Goal: Task Accomplishment & Management: Use online tool/utility

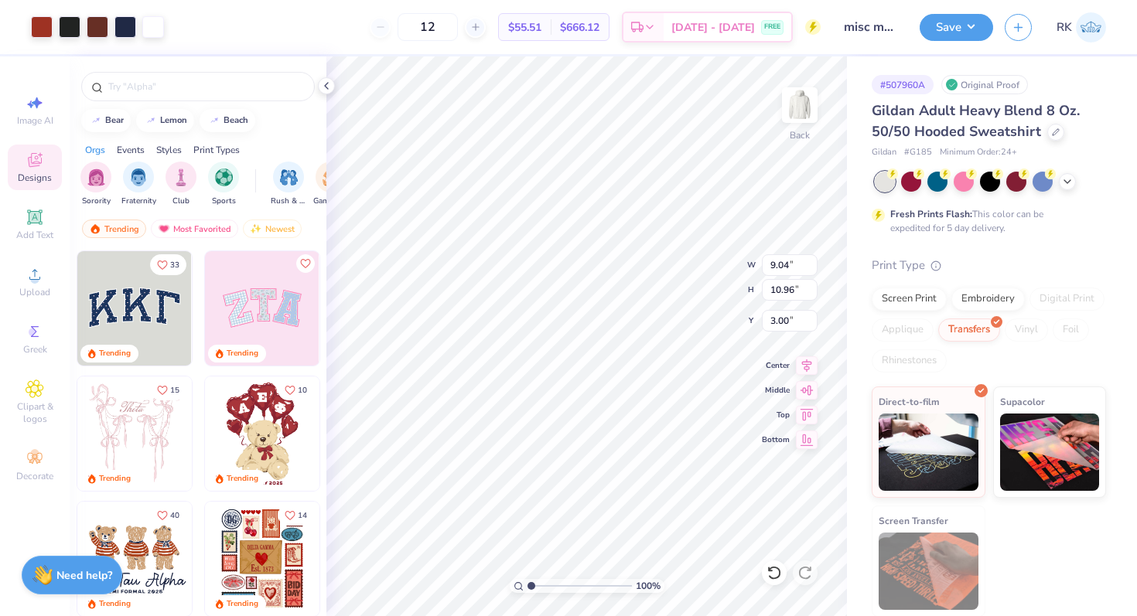
scroll to position [135, 0]
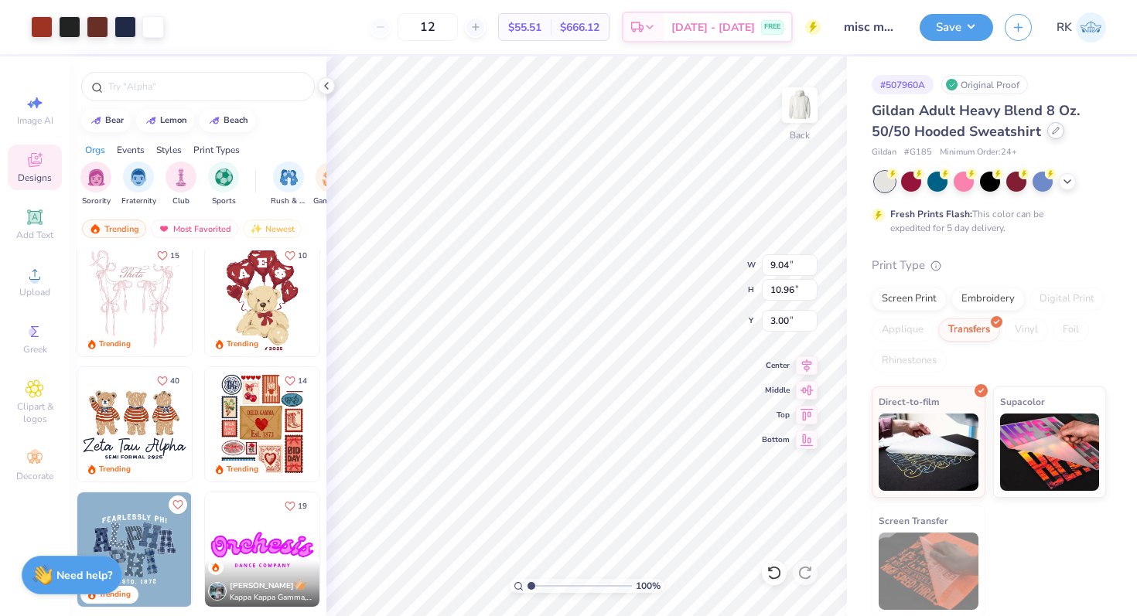
click at [1052, 128] on icon at bounding box center [1056, 131] width 8 height 8
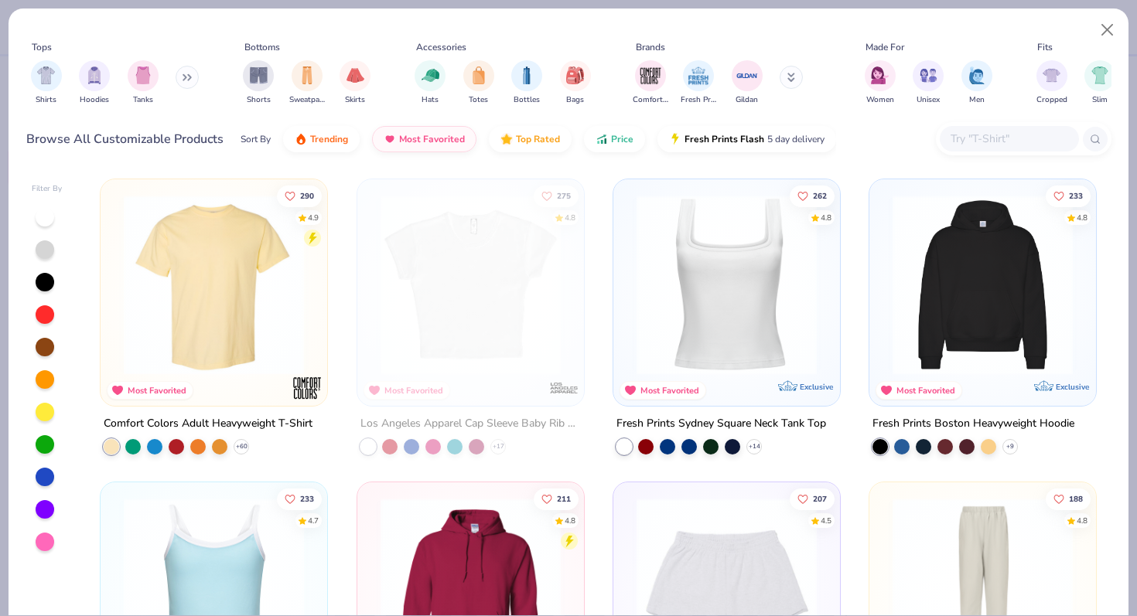
click at [180, 79] on button at bounding box center [187, 77] width 23 height 23
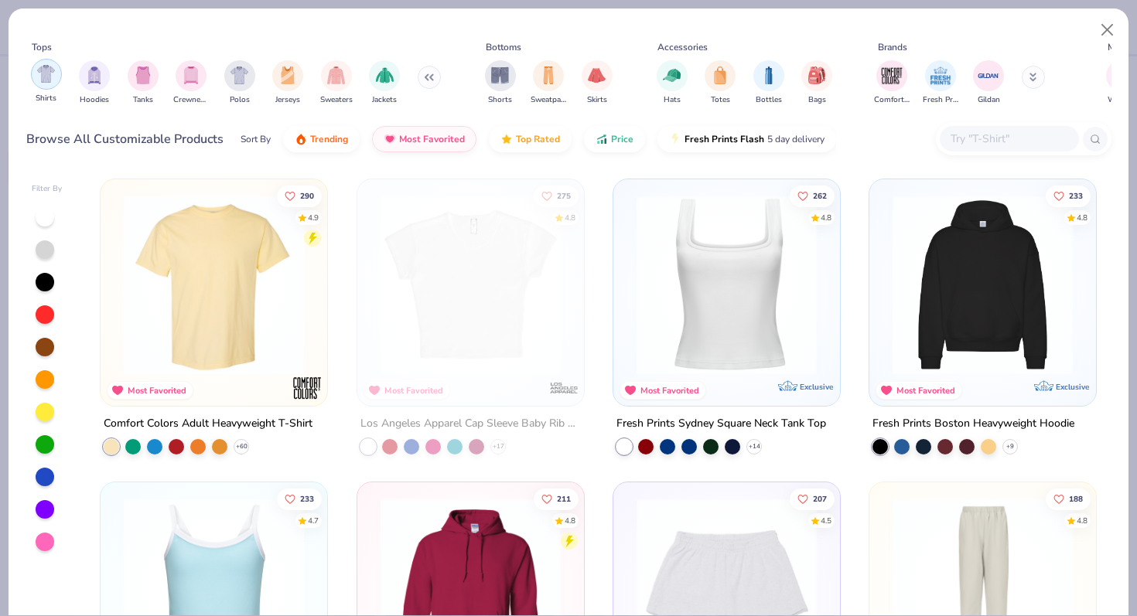
click at [36, 84] on div "filter for Shirts" at bounding box center [46, 74] width 31 height 31
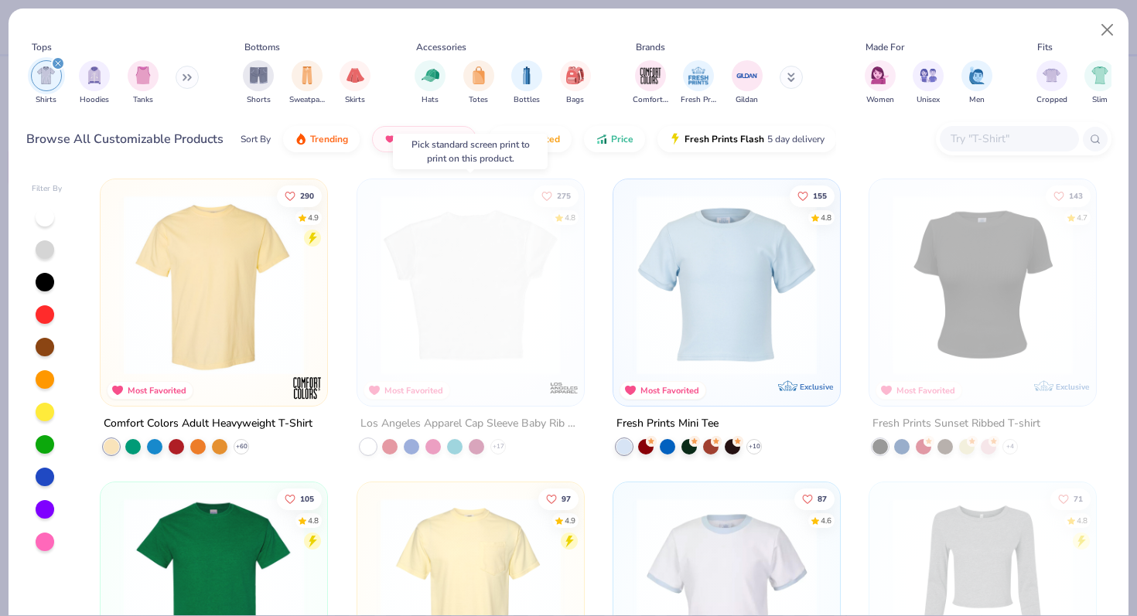
click at [507, 296] on img at bounding box center [470, 285] width 196 height 180
click at [435, 281] on img at bounding box center [471, 285] width 196 height 180
click at [1117, 19] on button "Close" at bounding box center [1107, 29] width 29 height 29
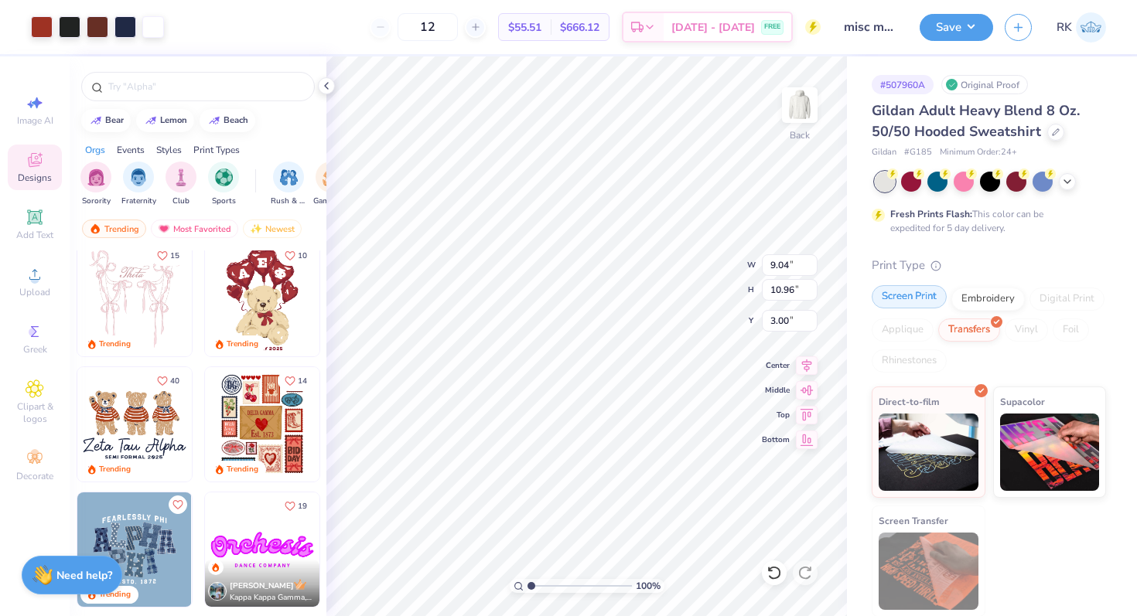
click at [917, 302] on div "Screen Print" at bounding box center [909, 296] width 75 height 23
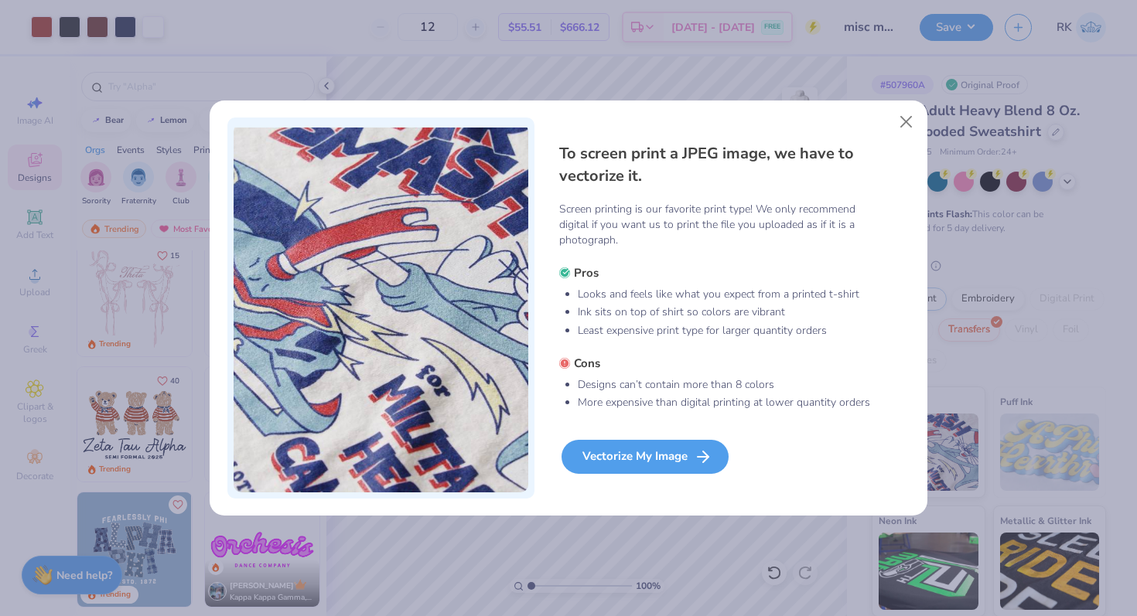
click at [650, 457] on div "Vectorize My Image" at bounding box center [645, 457] width 167 height 34
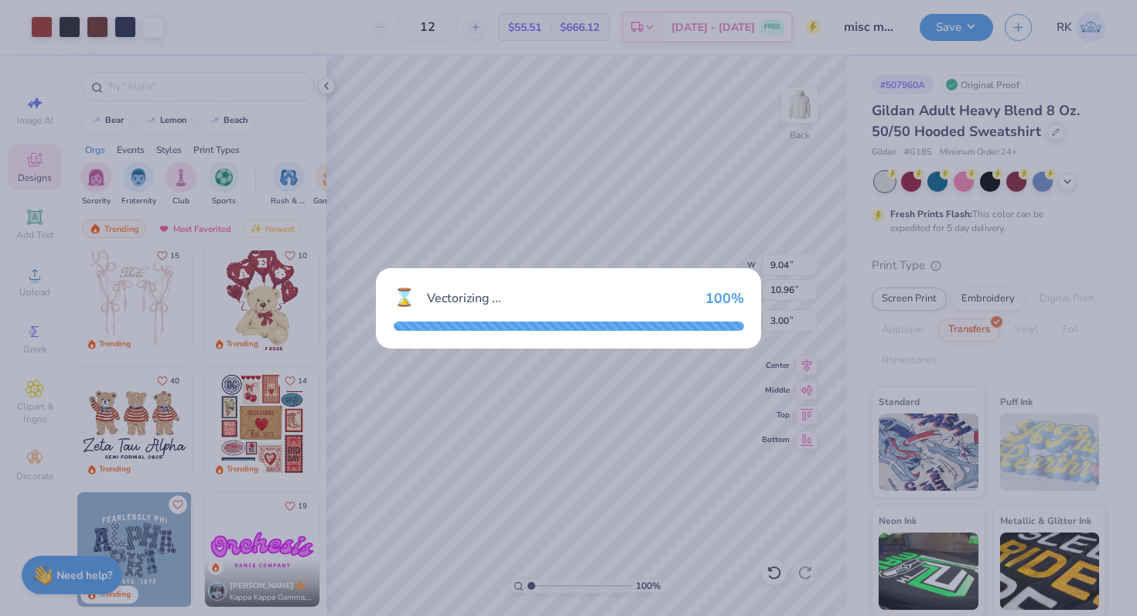
click at [779, 159] on div "⌛ Vectorizing ... 100 %" at bounding box center [568, 308] width 1137 height 616
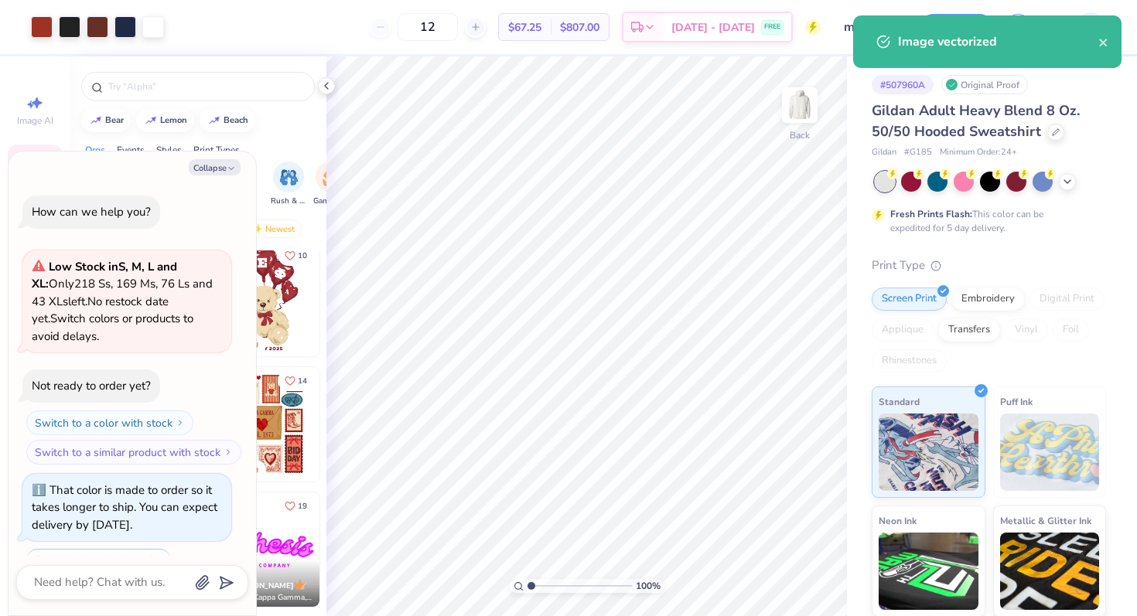
scroll to position [360, 0]
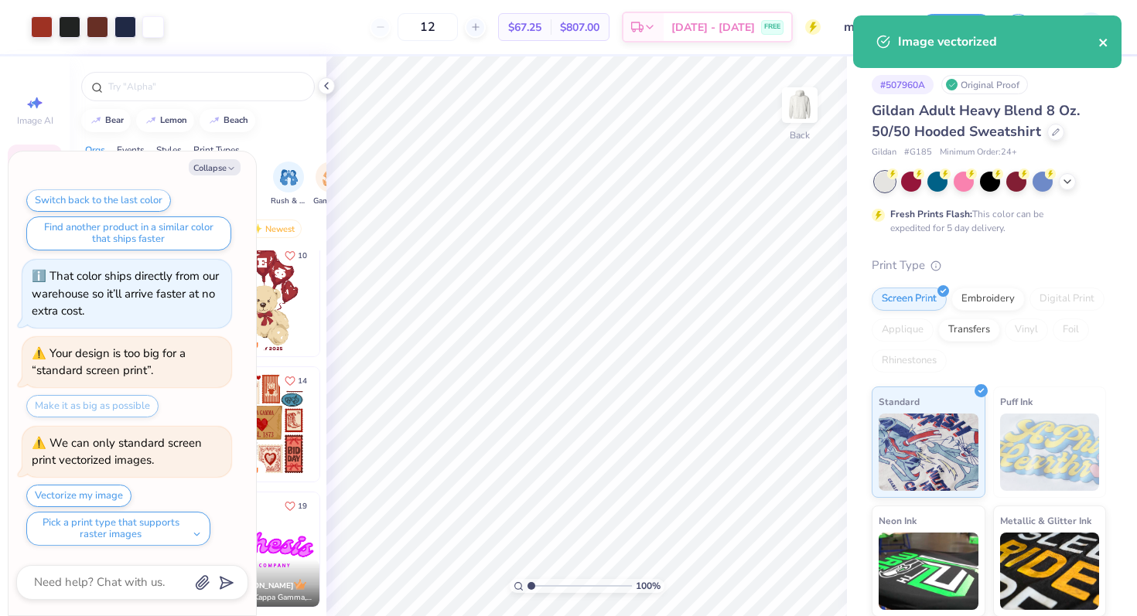
click at [1101, 45] on icon "close" at bounding box center [1103, 42] width 11 height 12
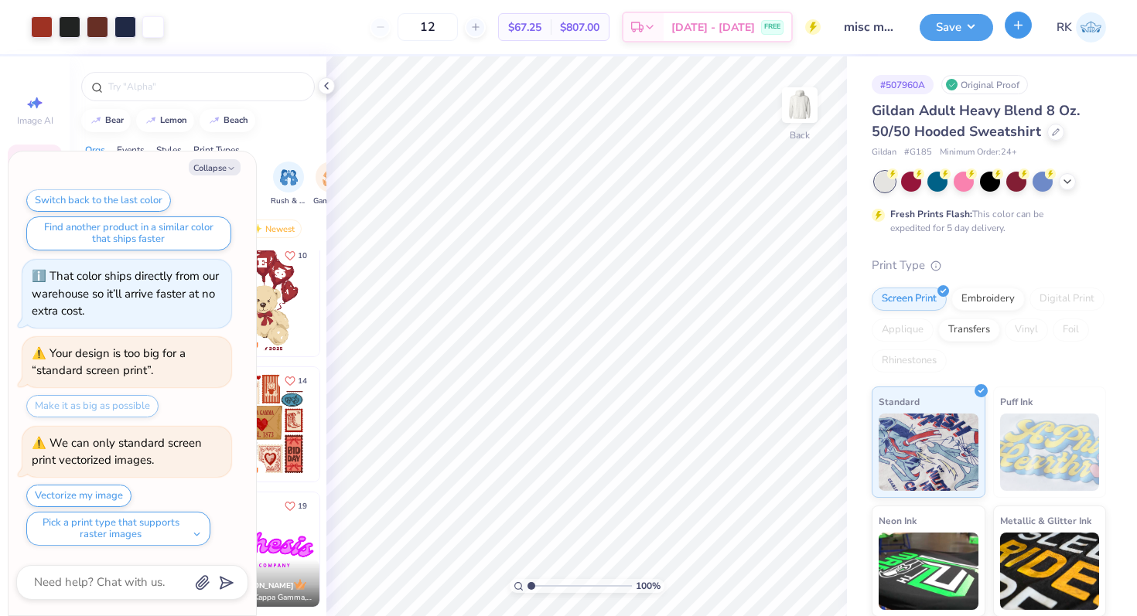
click at [1012, 22] on icon "button" at bounding box center [1018, 25] width 13 height 13
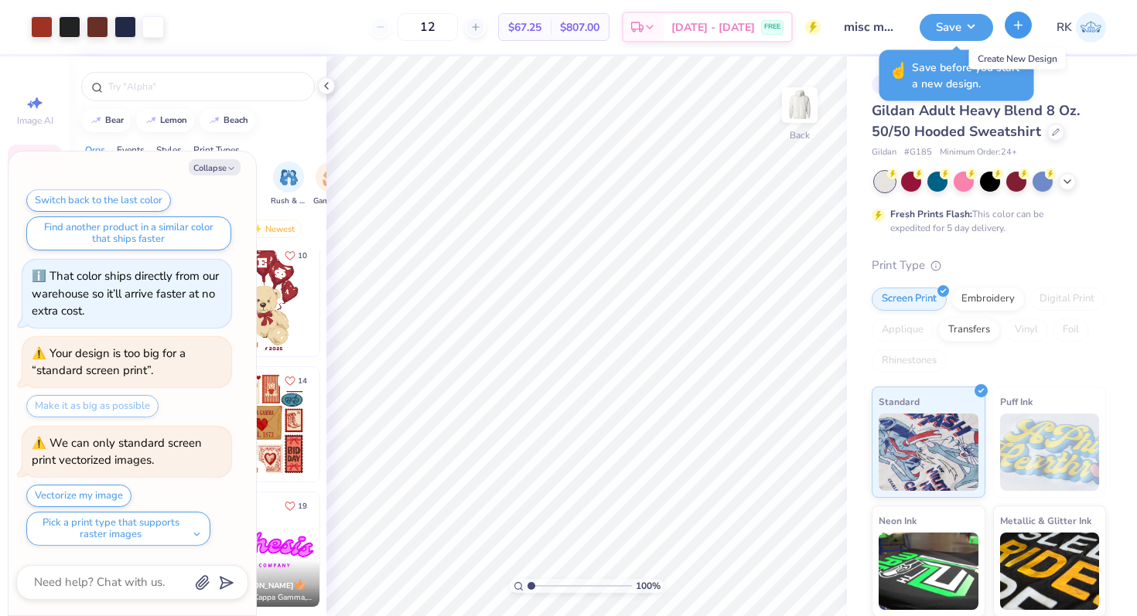
click at [1019, 22] on line "button" at bounding box center [1019, 25] width 0 height 8
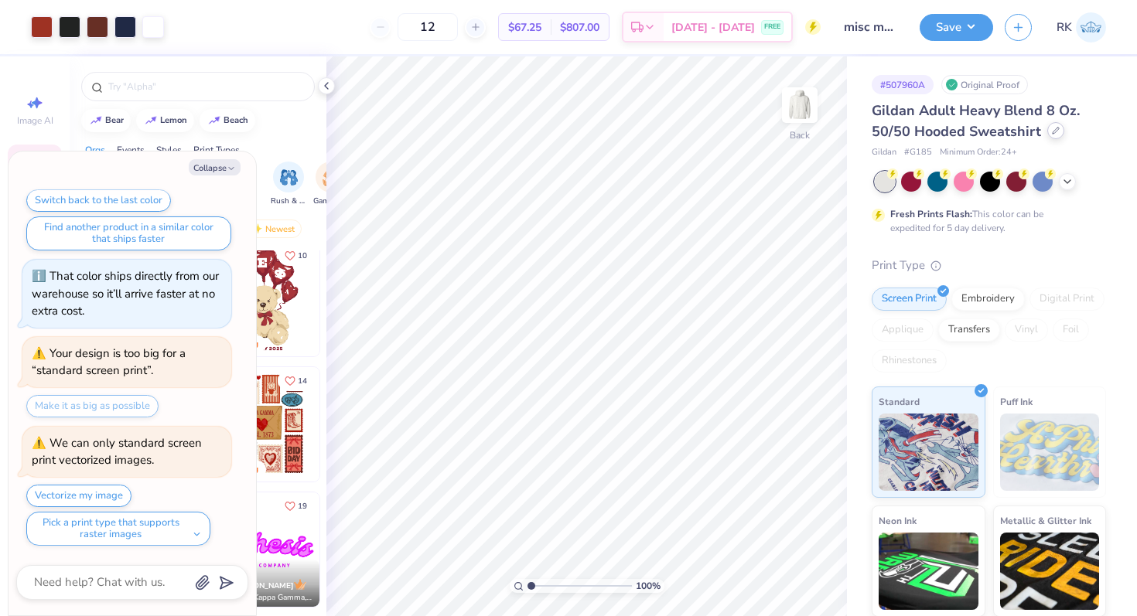
click at [1053, 130] on icon at bounding box center [1056, 131] width 8 height 8
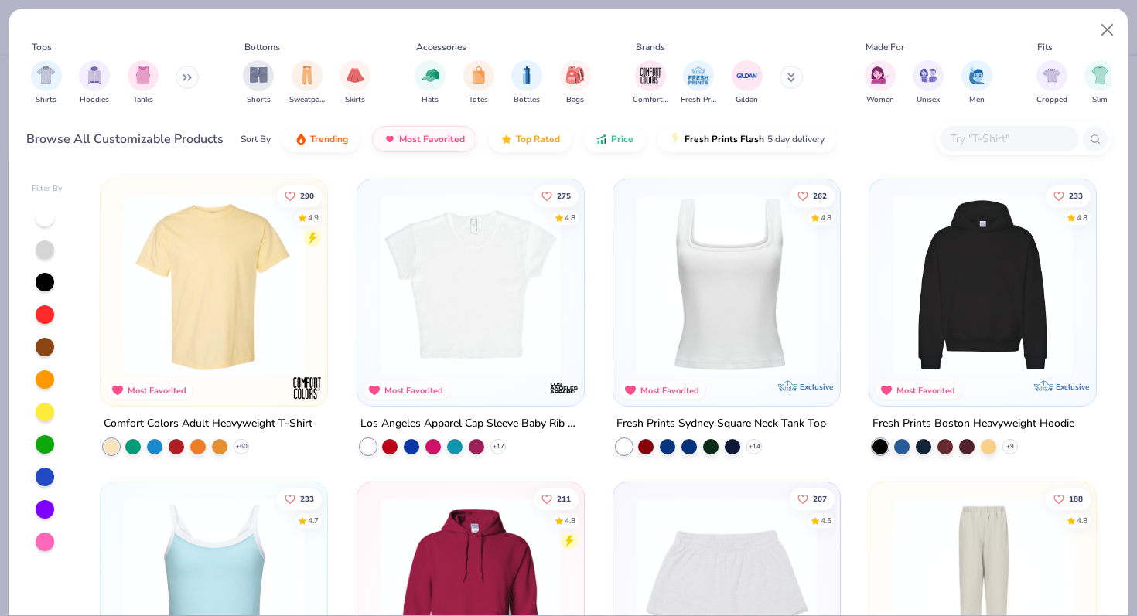
click at [468, 329] on img at bounding box center [471, 285] width 196 height 180
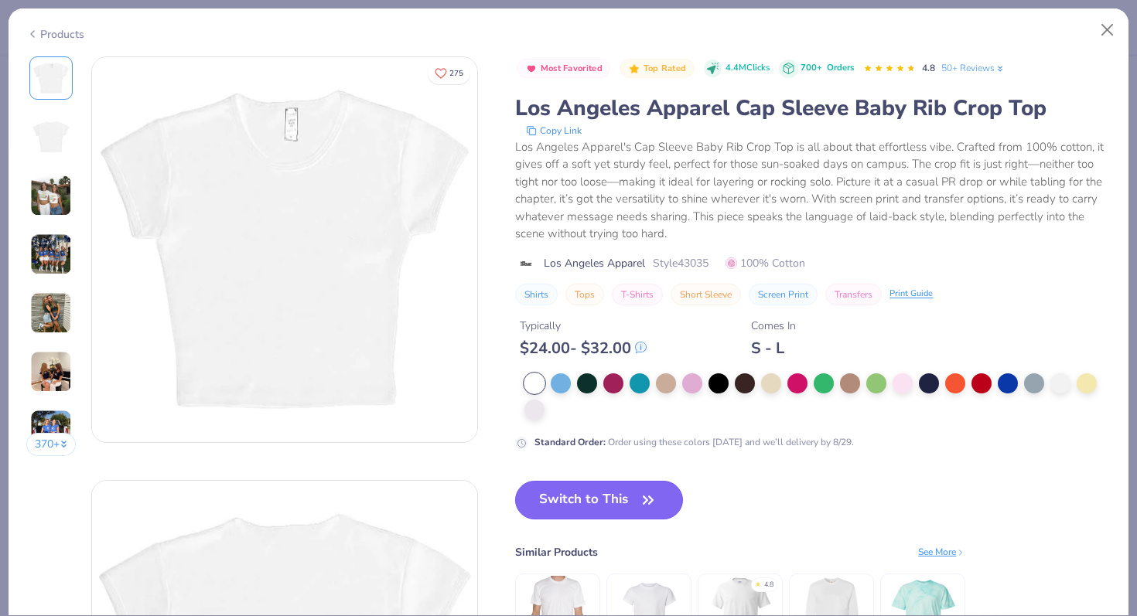
click at [601, 494] on button "Switch to This" at bounding box center [599, 500] width 168 height 39
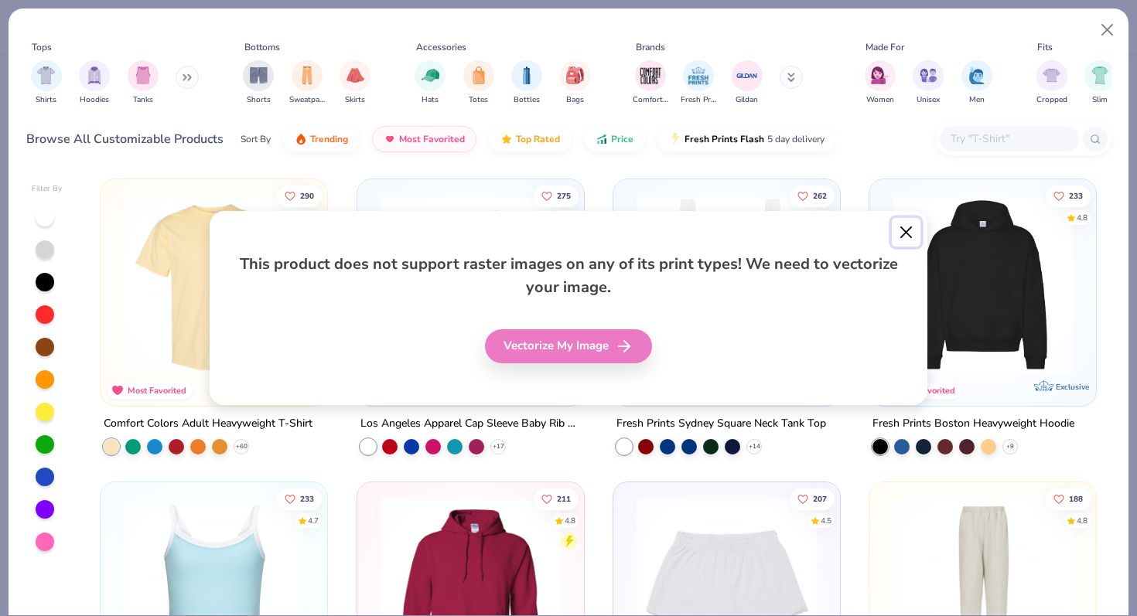
click at [906, 225] on button "Close" at bounding box center [906, 232] width 29 height 29
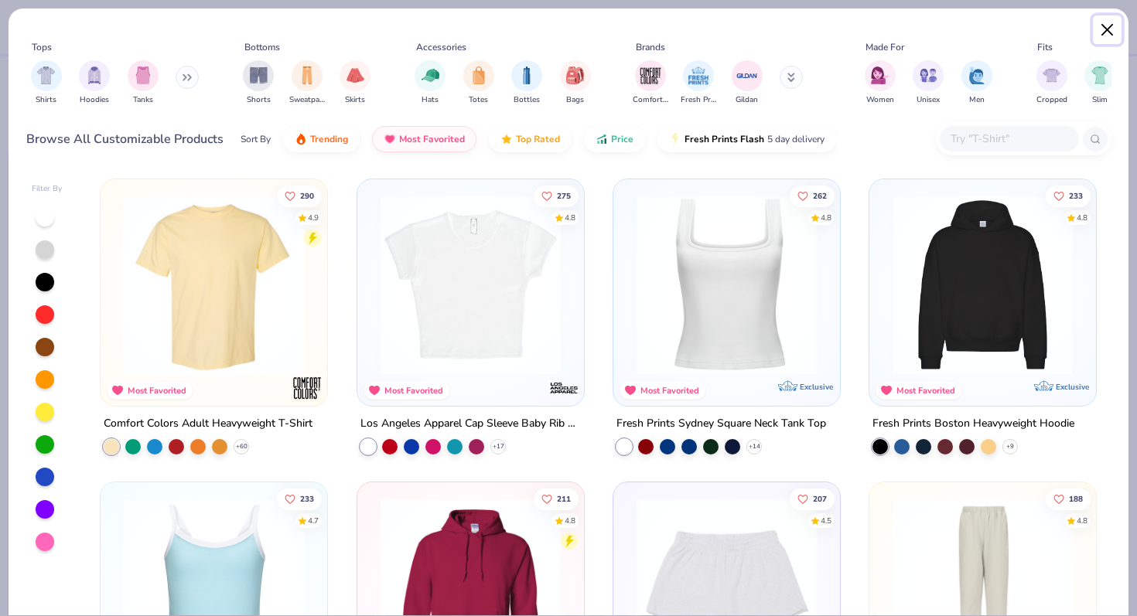
click at [1108, 36] on button "Close" at bounding box center [1107, 29] width 29 height 29
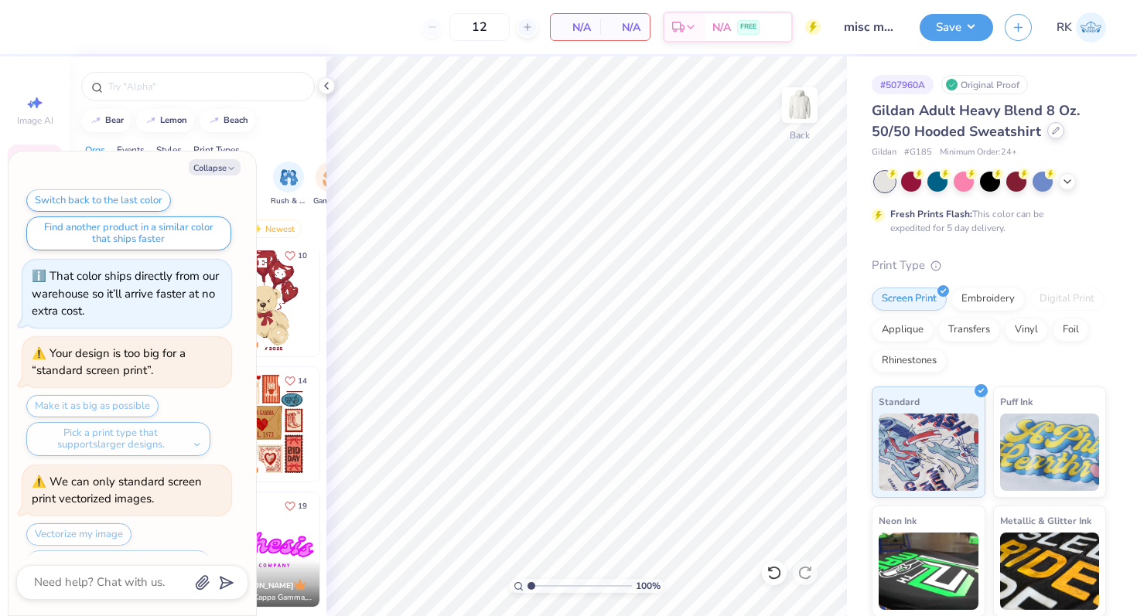
click at [1053, 128] on icon at bounding box center [1056, 131] width 8 height 8
type textarea "x"
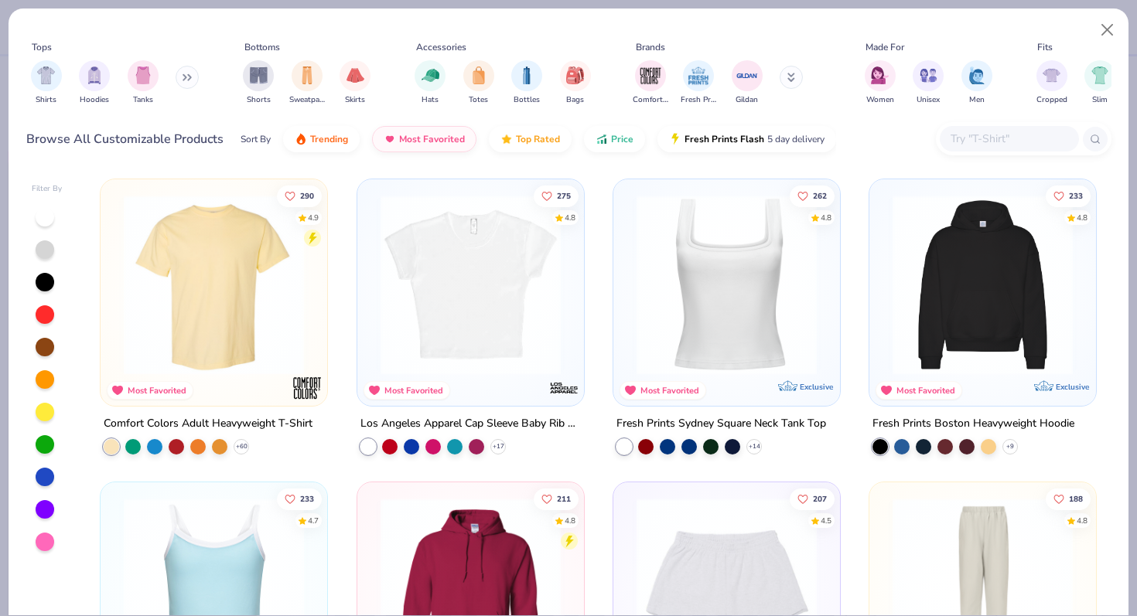
click at [455, 271] on img at bounding box center [471, 285] width 196 height 180
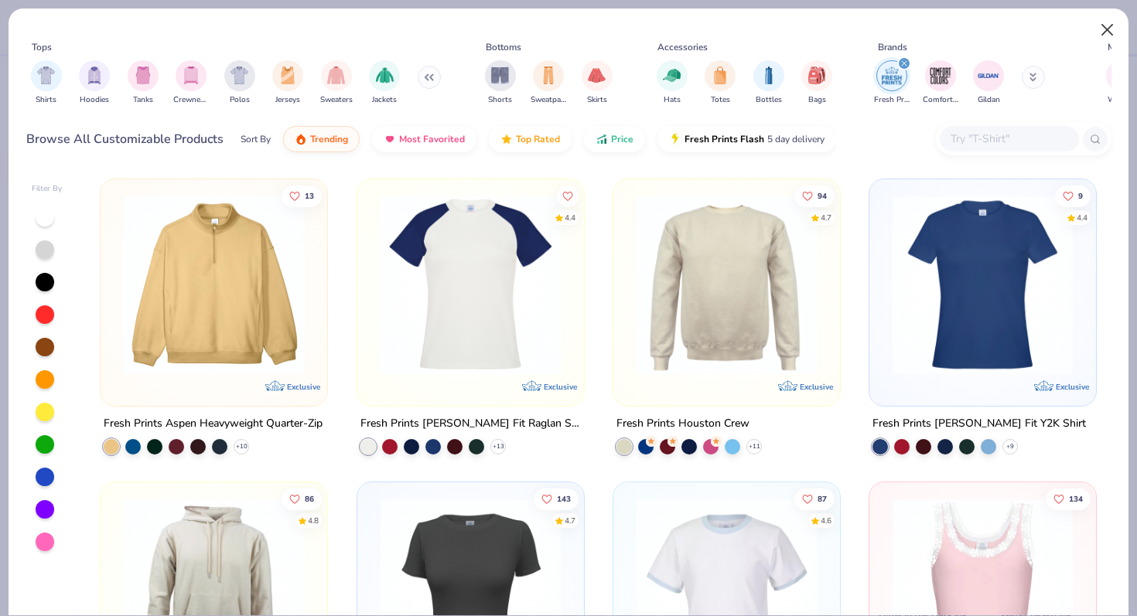
scroll to position [148, 0]
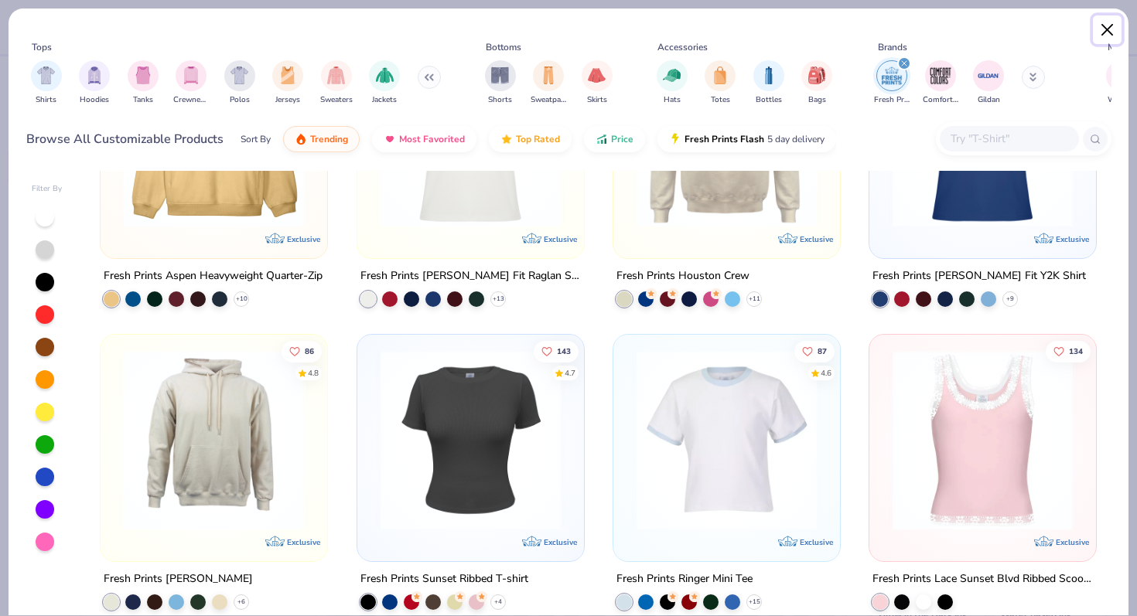
click at [1113, 29] on button "Close" at bounding box center [1107, 29] width 29 height 29
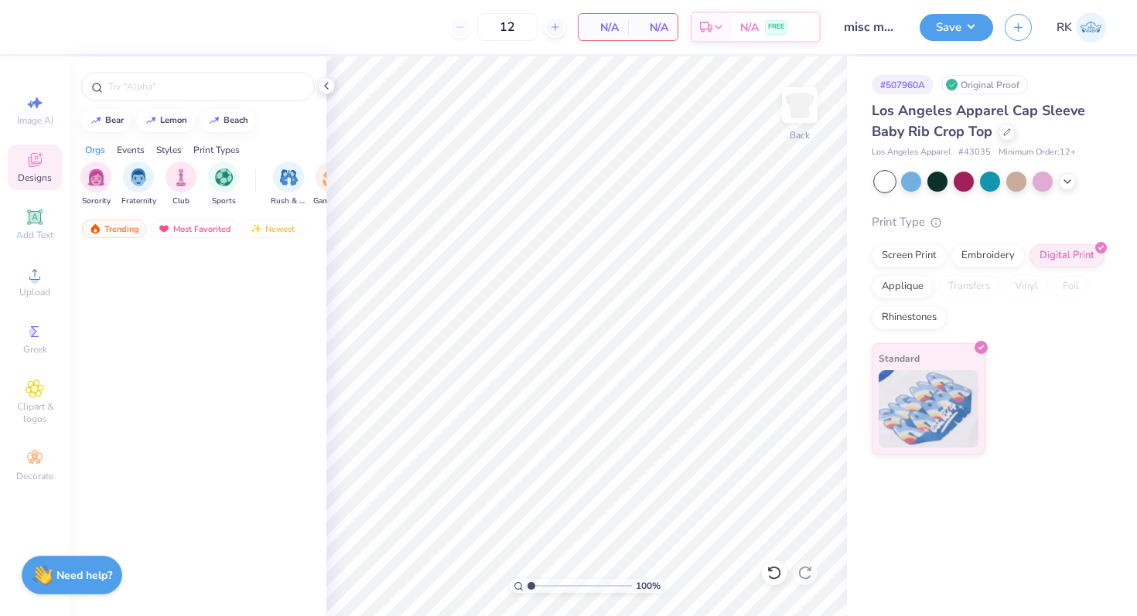
scroll to position [1027, 0]
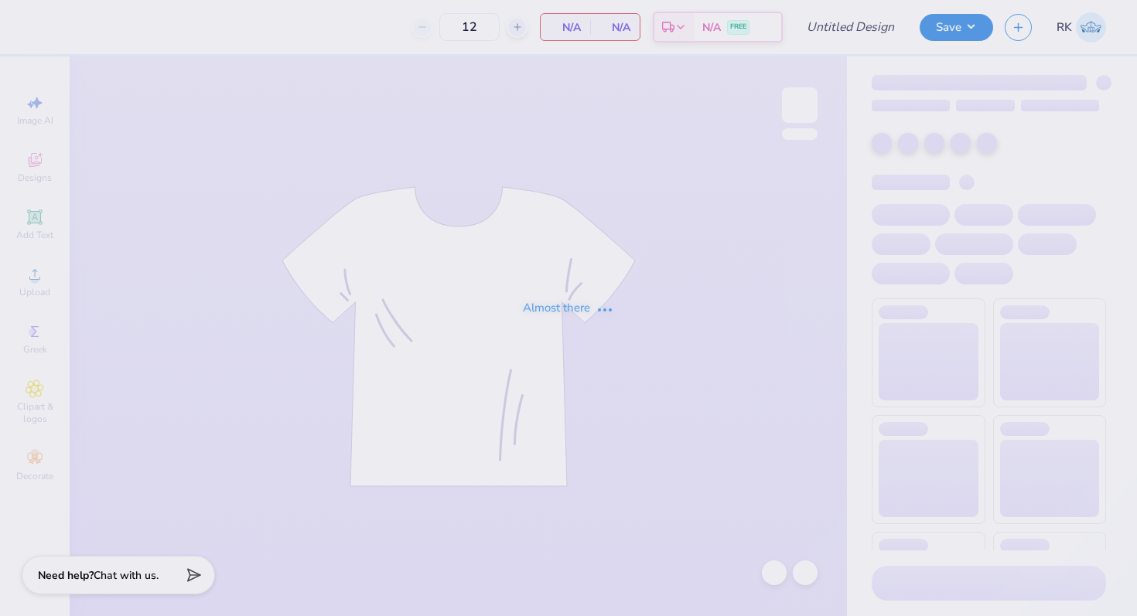
type input "misc merch ideas"
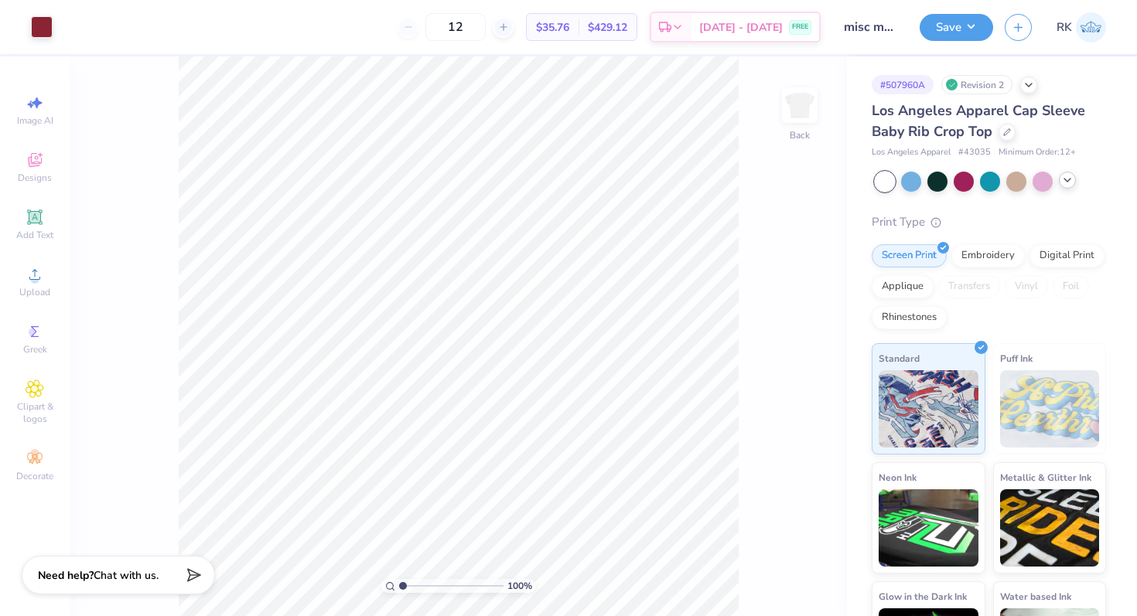
click at [1071, 181] on icon at bounding box center [1067, 180] width 12 height 12
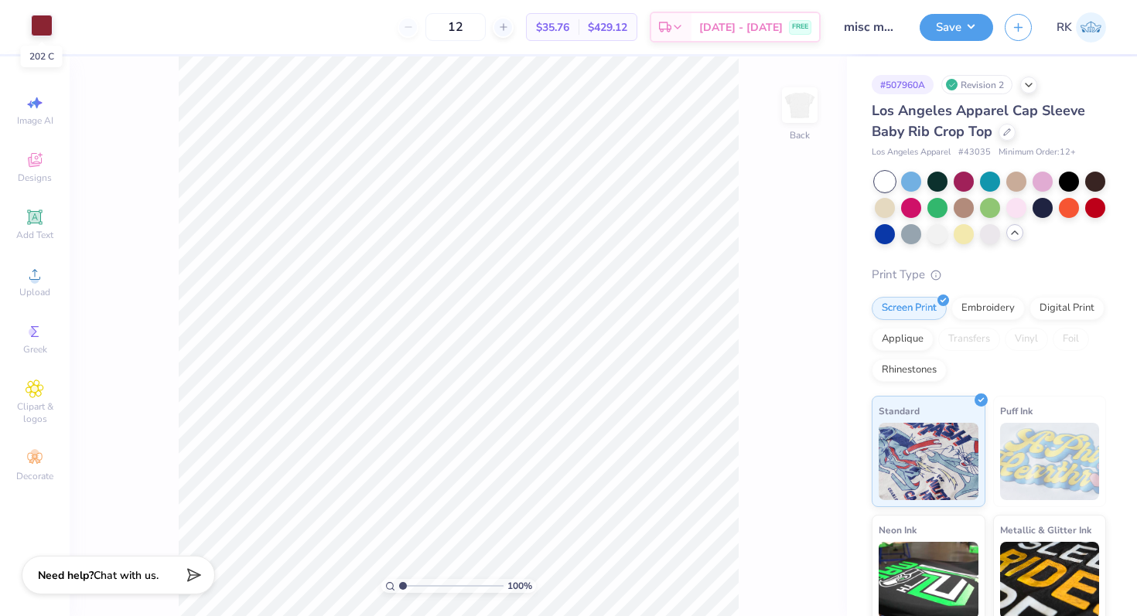
click at [38, 27] on div at bounding box center [42, 26] width 22 height 22
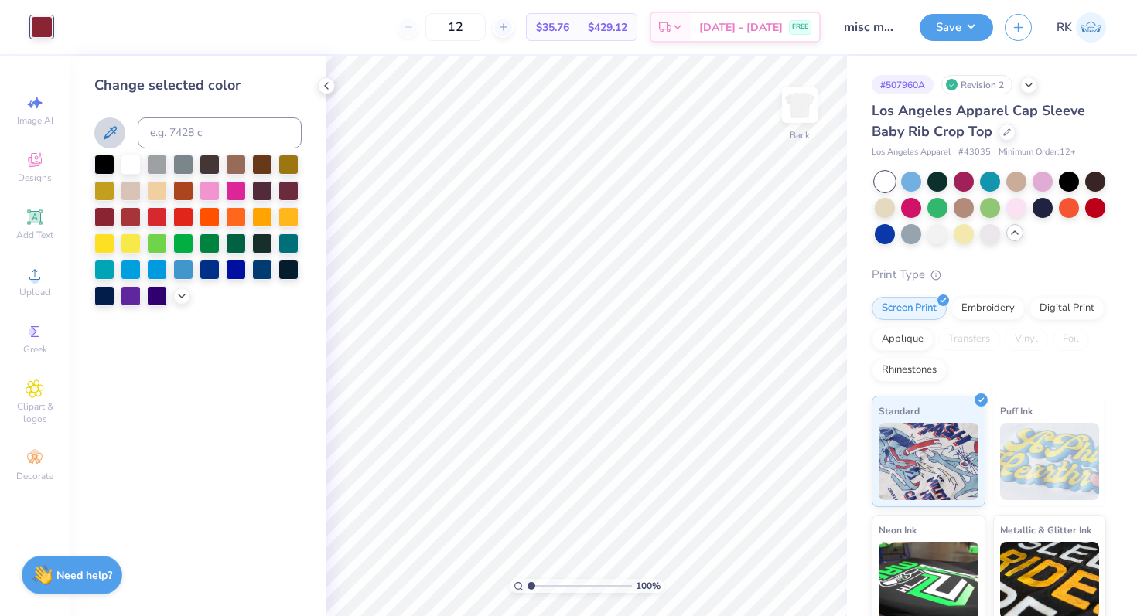
click at [120, 133] on button at bounding box center [109, 133] width 31 height 31
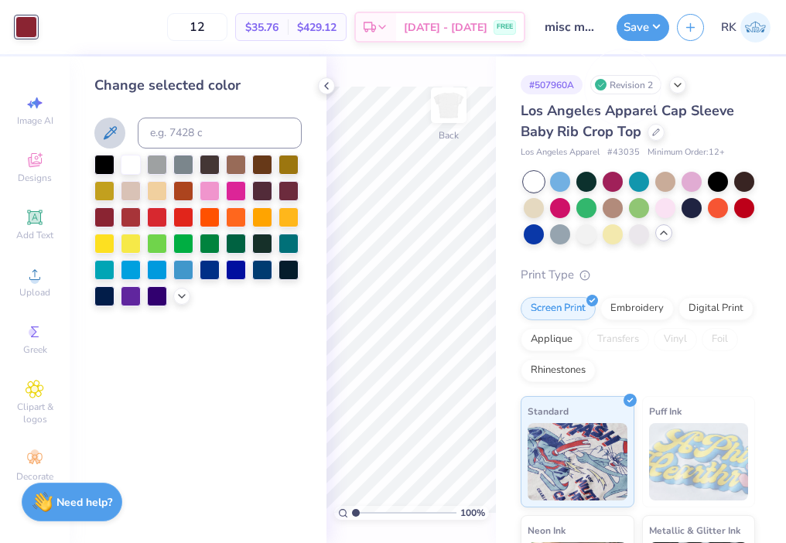
click at [111, 130] on icon at bounding box center [110, 132] width 13 height 13
click at [114, 128] on icon at bounding box center [110, 133] width 19 height 19
click at [169, 132] on input at bounding box center [220, 133] width 164 height 31
click at [183, 299] on icon at bounding box center [182, 294] width 12 height 12
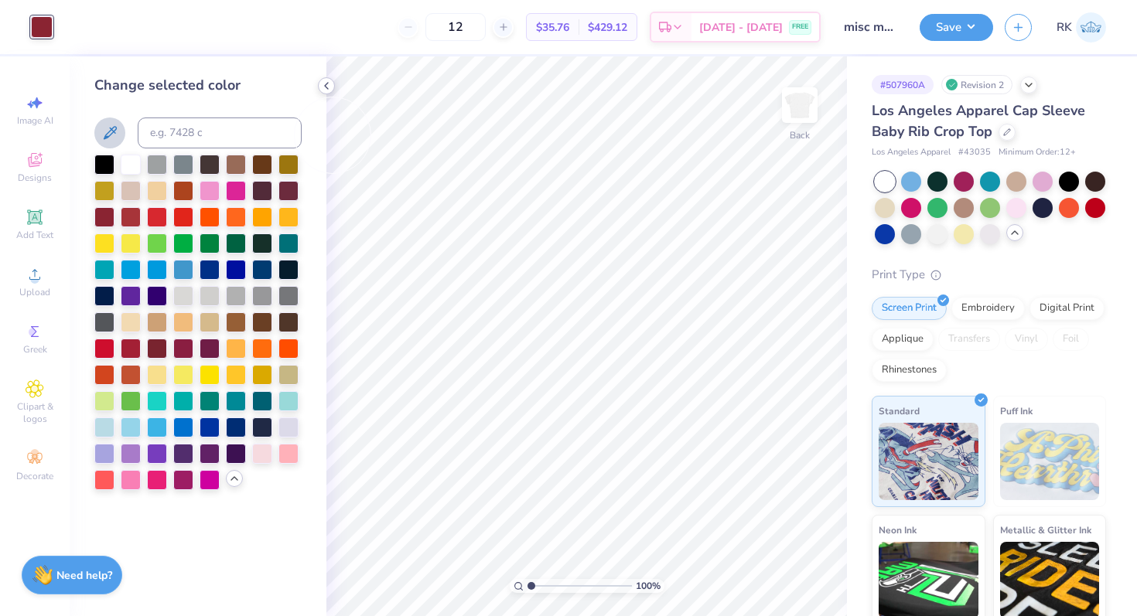
click at [328, 80] on icon at bounding box center [326, 86] width 12 height 12
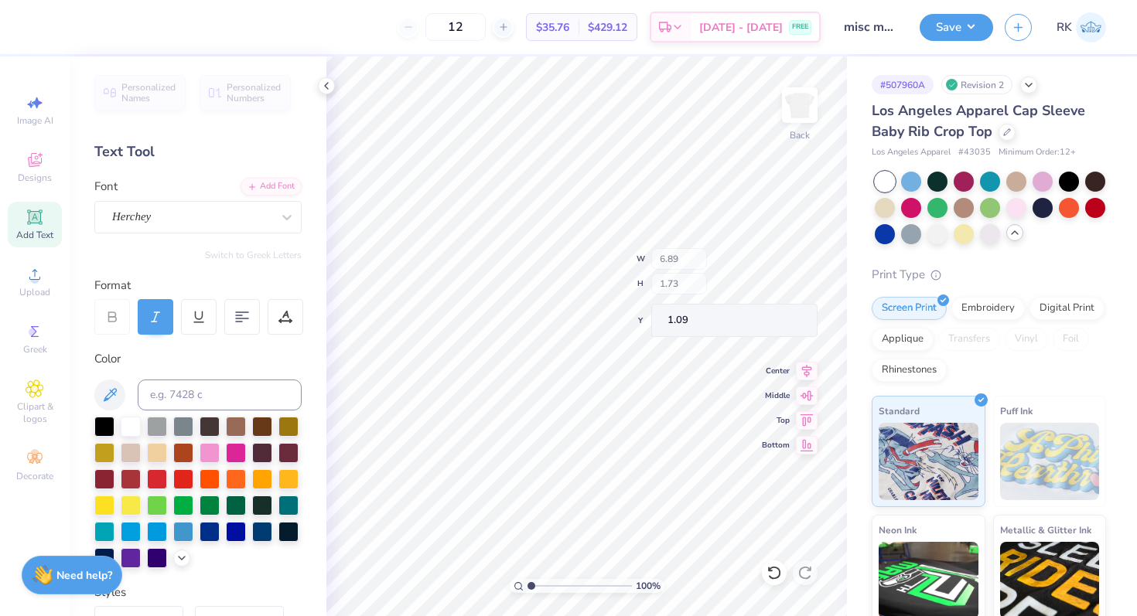
type input "6.40"
type input "0.85"
type input "3.34"
click at [1019, 27] on icon "button" at bounding box center [1018, 25] width 13 height 13
click at [972, 84] on div "Revision 2" at bounding box center [976, 84] width 71 height 19
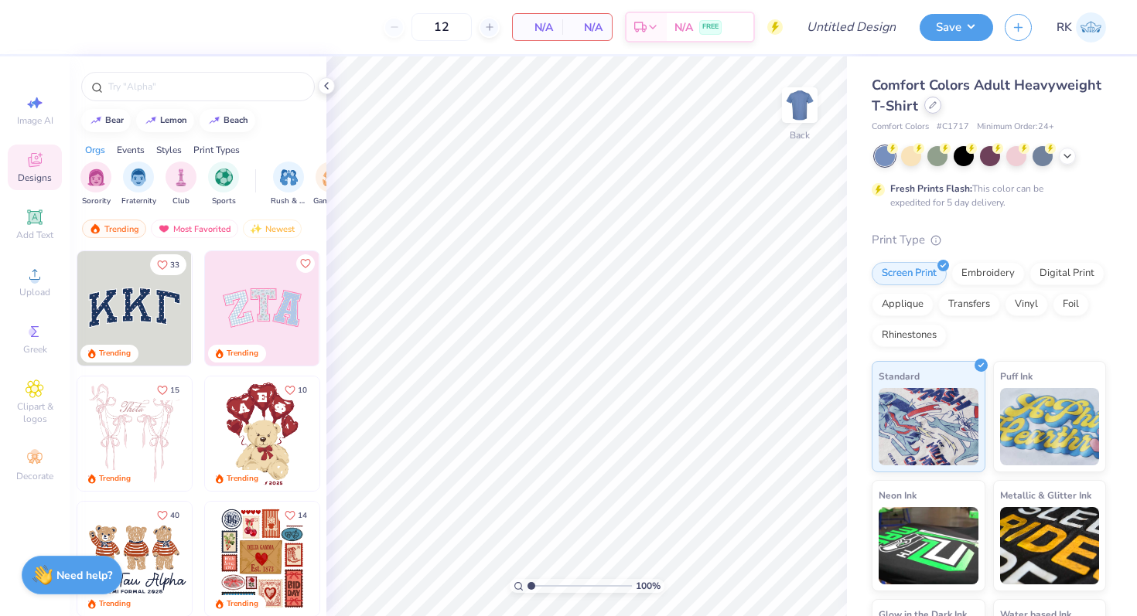
click at [932, 111] on div at bounding box center [932, 105] width 17 height 17
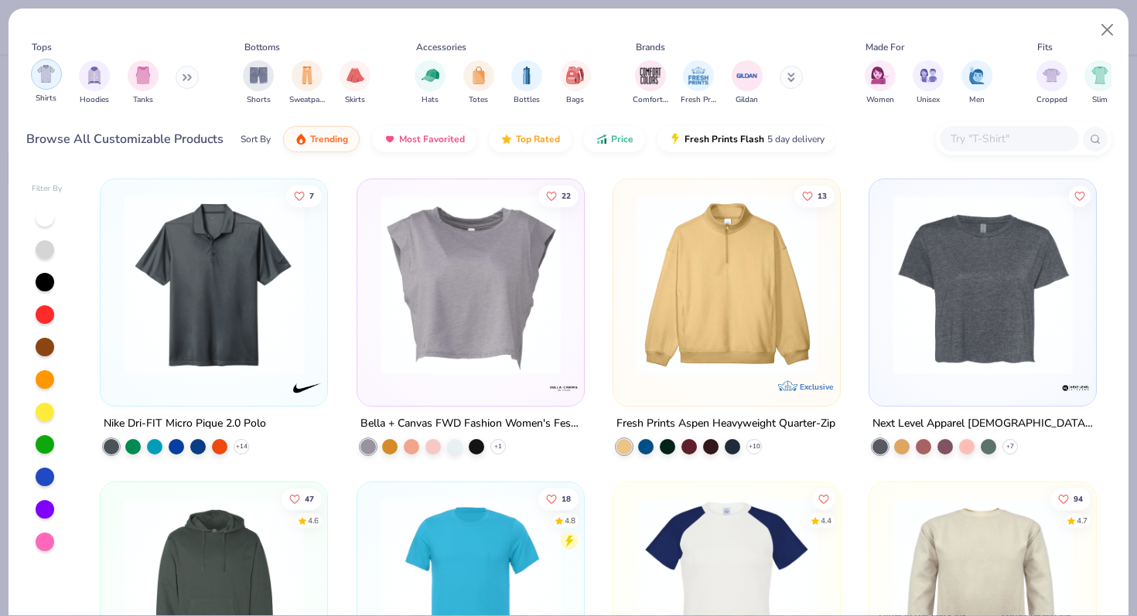
click at [56, 74] on div "filter for Shirts" at bounding box center [46, 74] width 31 height 31
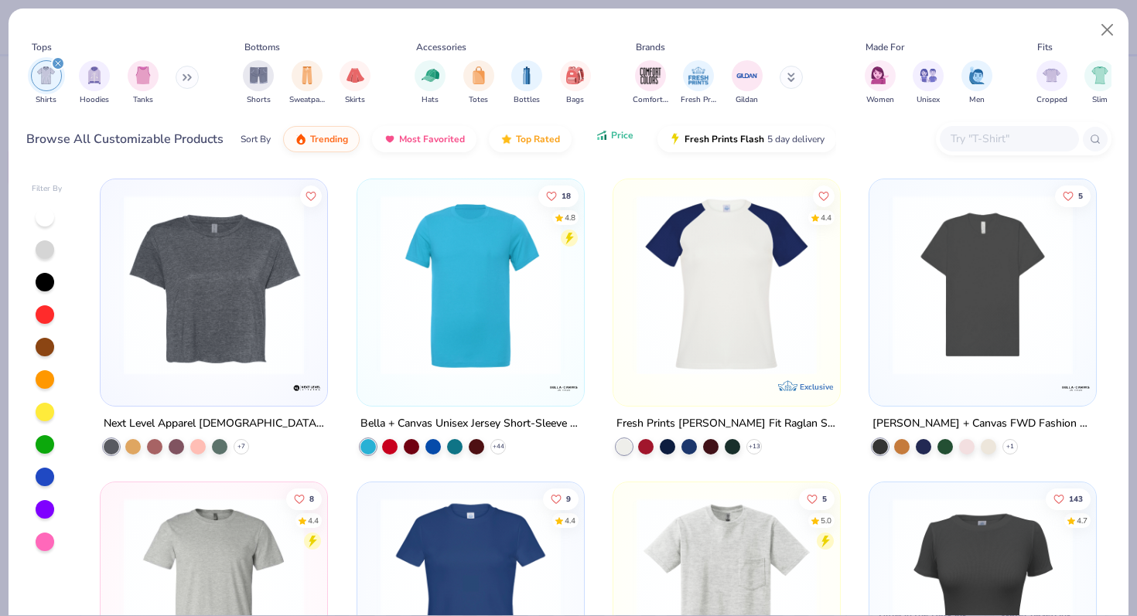
click at [612, 147] on button "Price" at bounding box center [614, 135] width 61 height 26
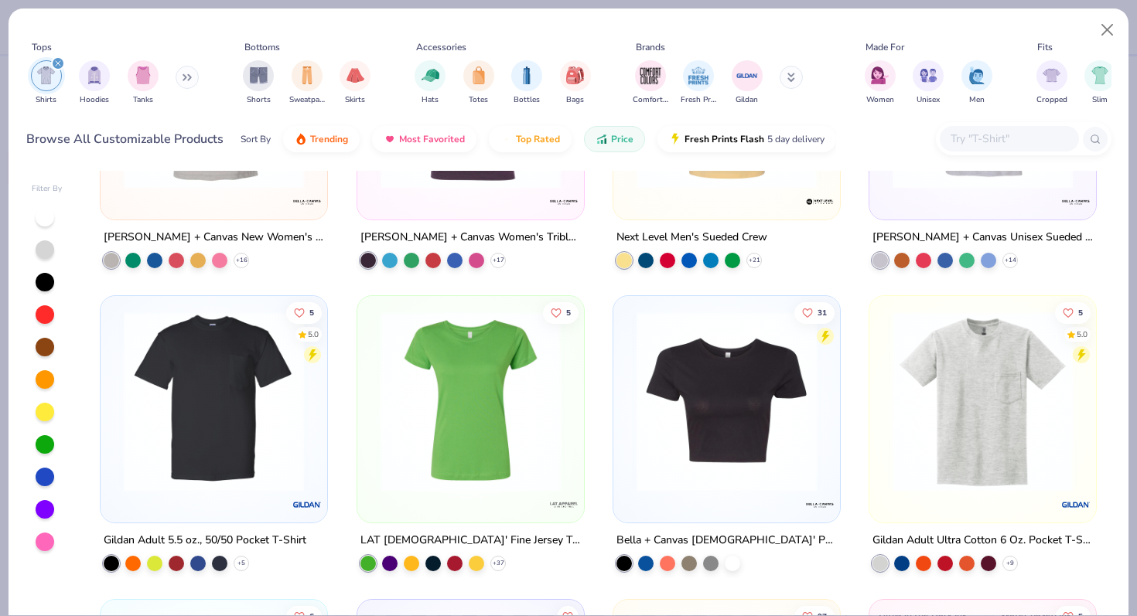
scroll to position [3933, 0]
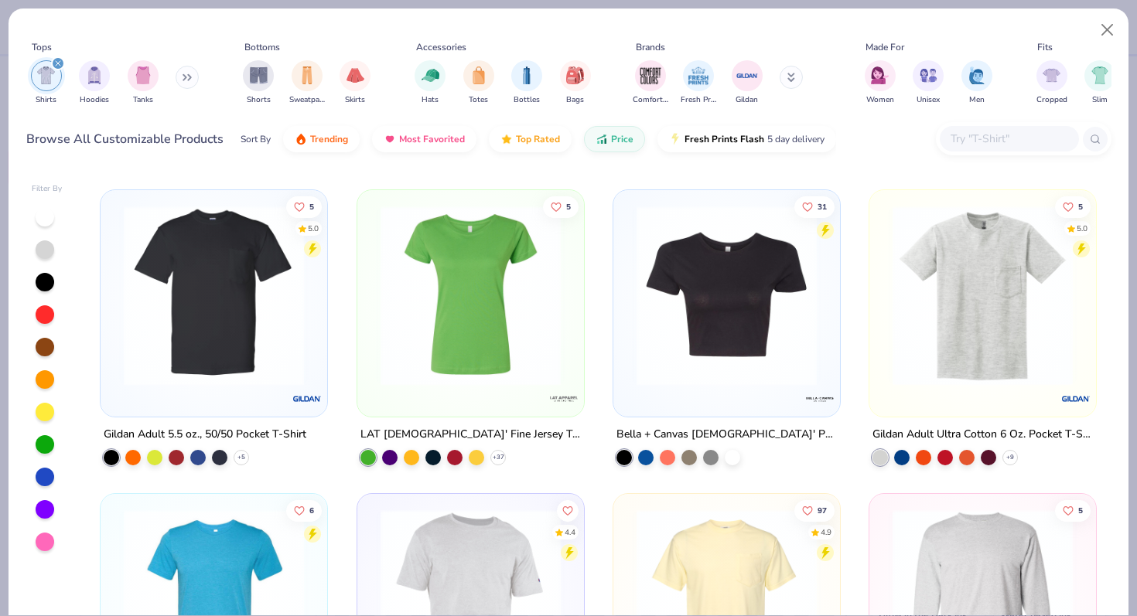
click at [707, 320] on img at bounding box center [727, 296] width 196 height 180
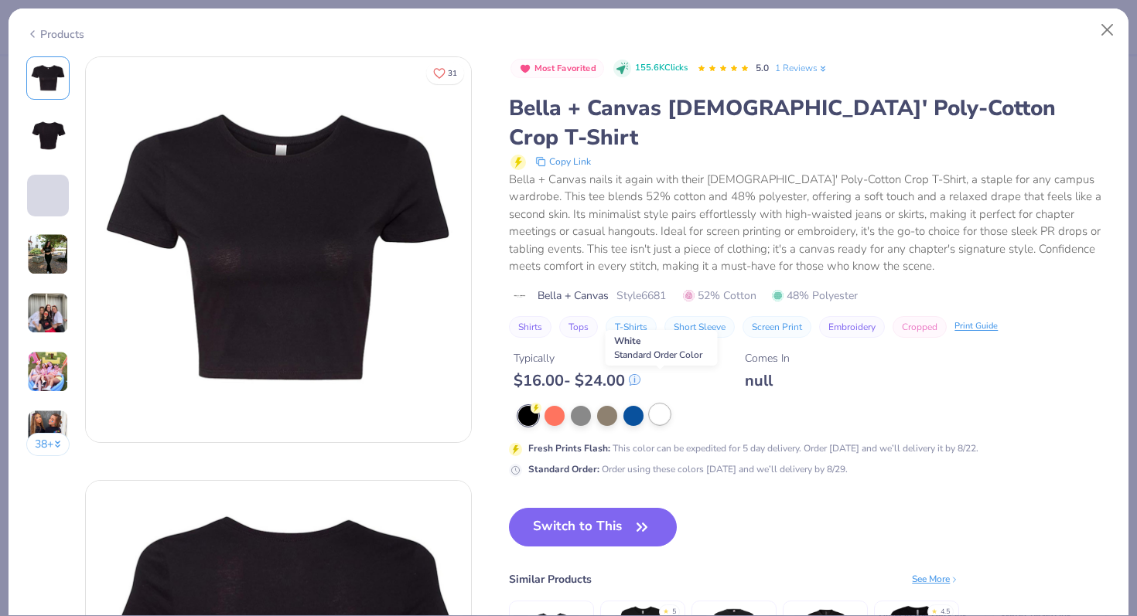
click at [665, 405] on div at bounding box center [660, 415] width 20 height 20
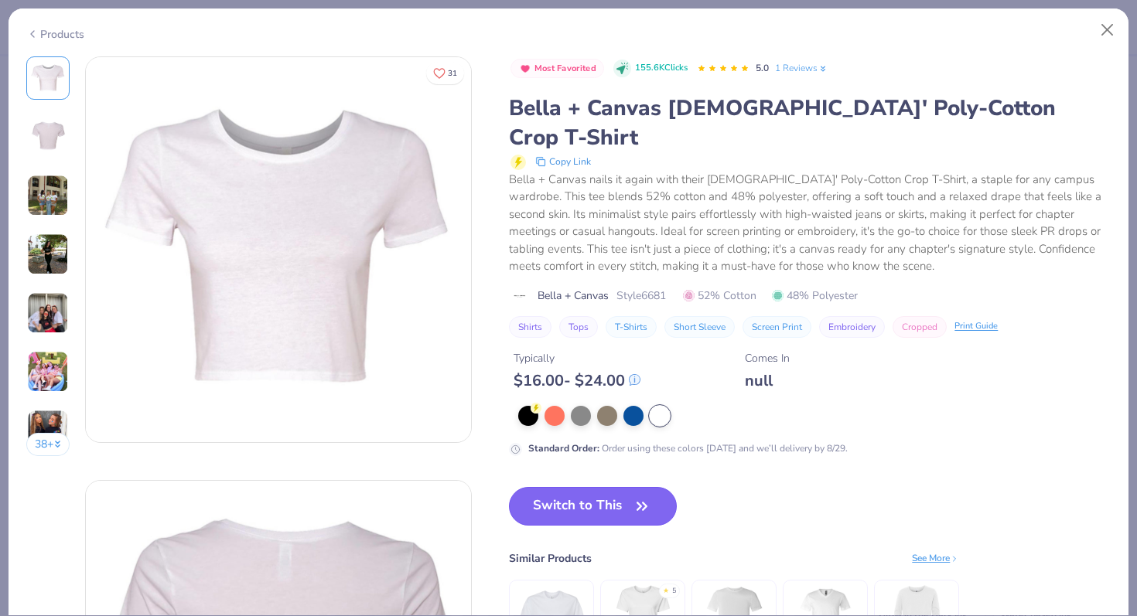
click at [624, 487] on button "Switch to This" at bounding box center [593, 506] width 168 height 39
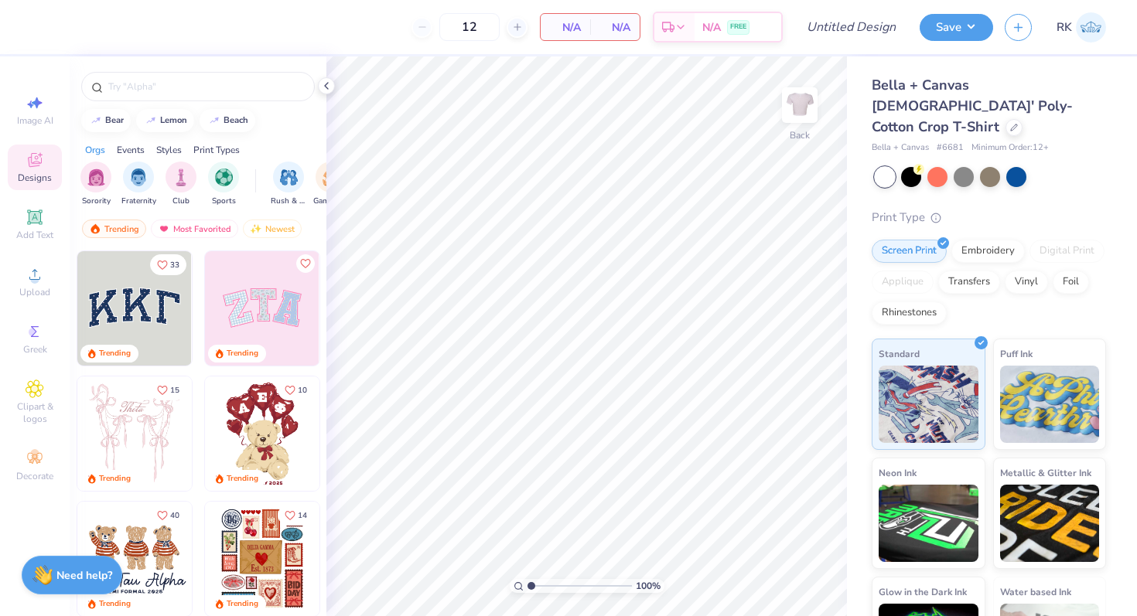
click at [975, 105] on div "Bella + Canvas [DEMOGRAPHIC_DATA]' Poly-Cotton Crop T-Shirt" at bounding box center [989, 106] width 234 height 63
click at [1010, 122] on icon at bounding box center [1014, 126] width 8 height 8
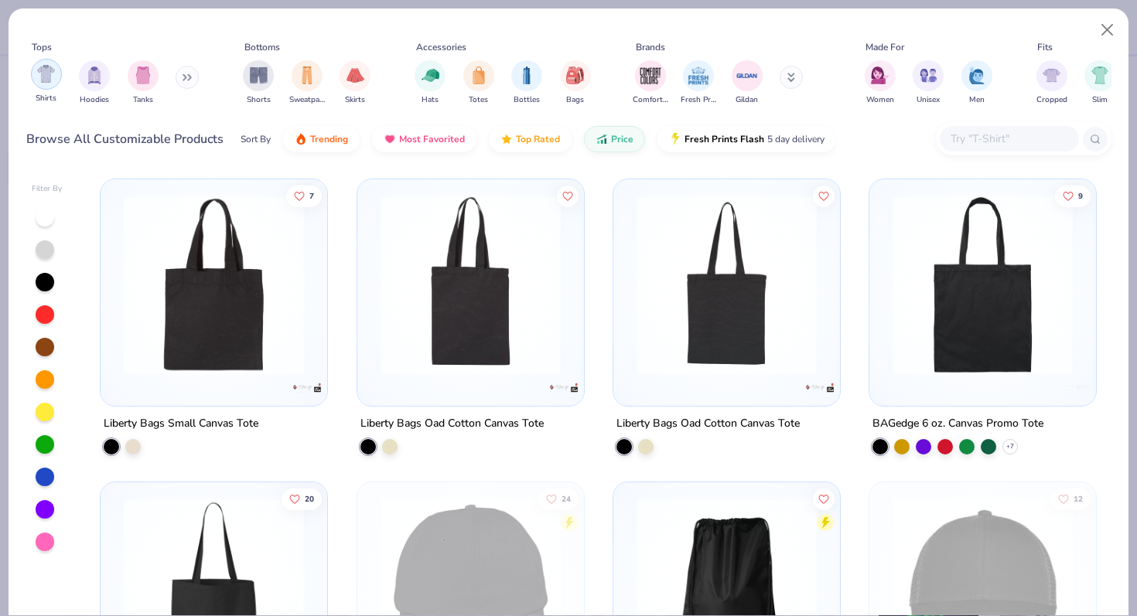
click at [51, 78] on img "filter for Shirts" at bounding box center [46, 74] width 18 height 18
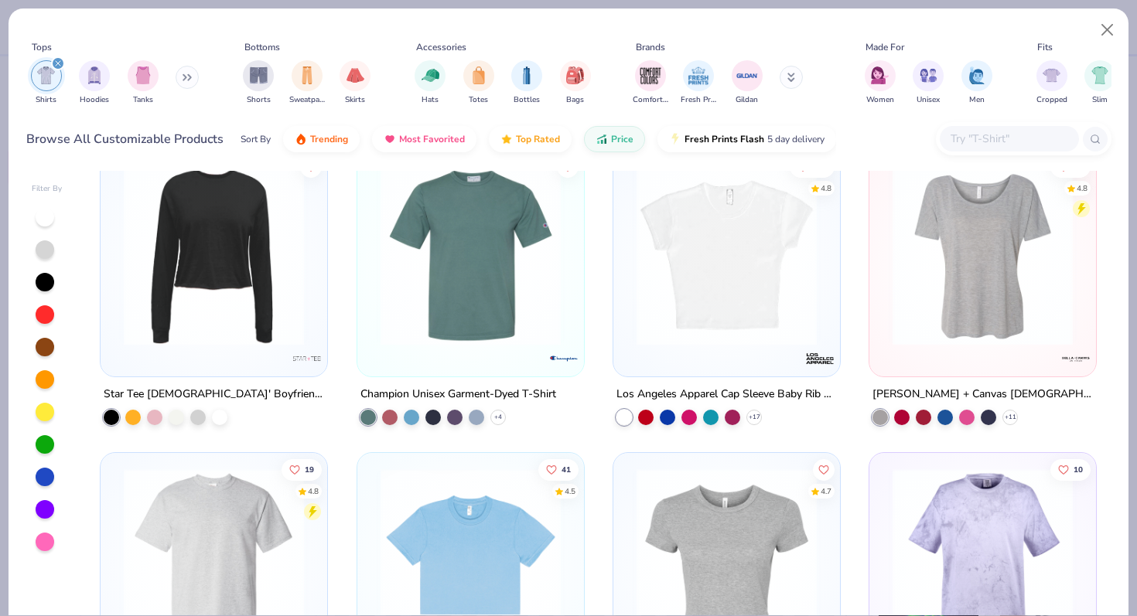
scroll to position [9434, 0]
click at [629, 313] on img at bounding box center [531, 256] width 196 height 180
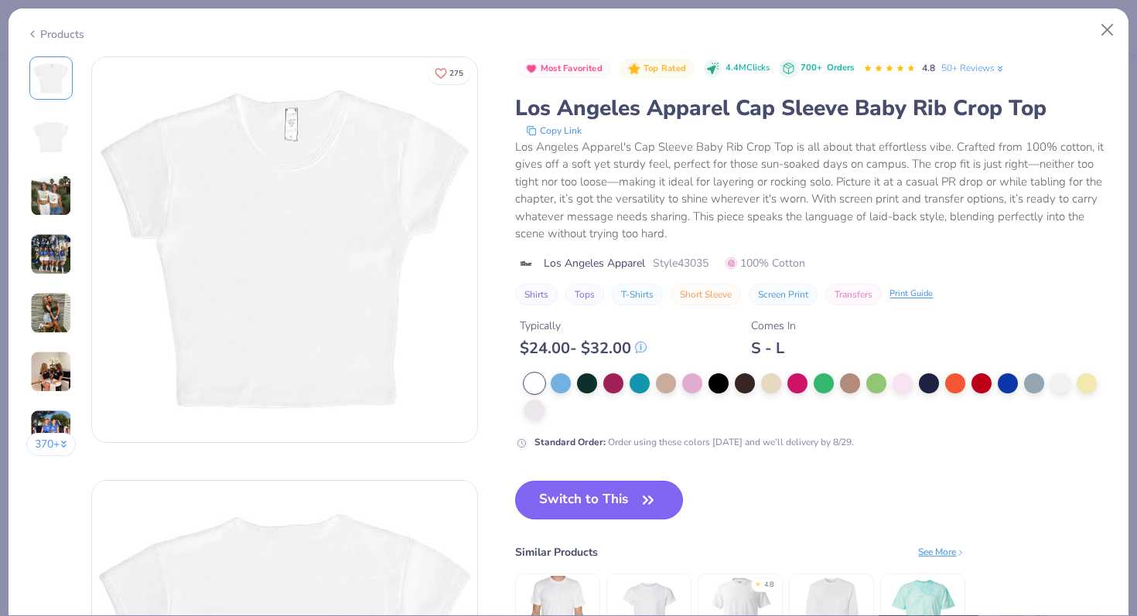
click at [632, 505] on button "Switch to This" at bounding box center [599, 500] width 168 height 39
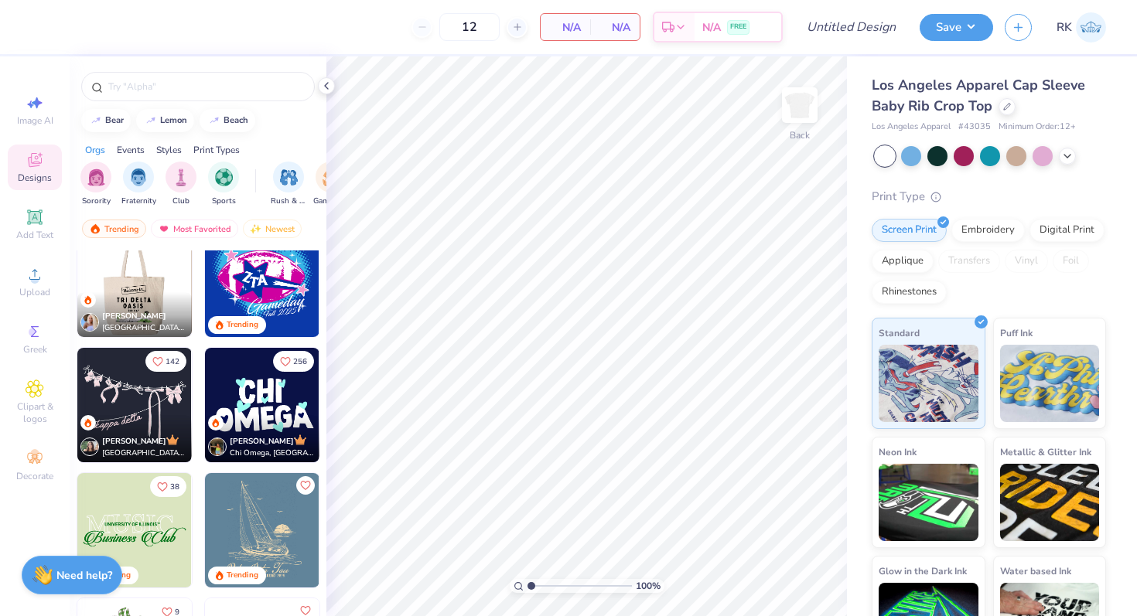
scroll to position [1661, 0]
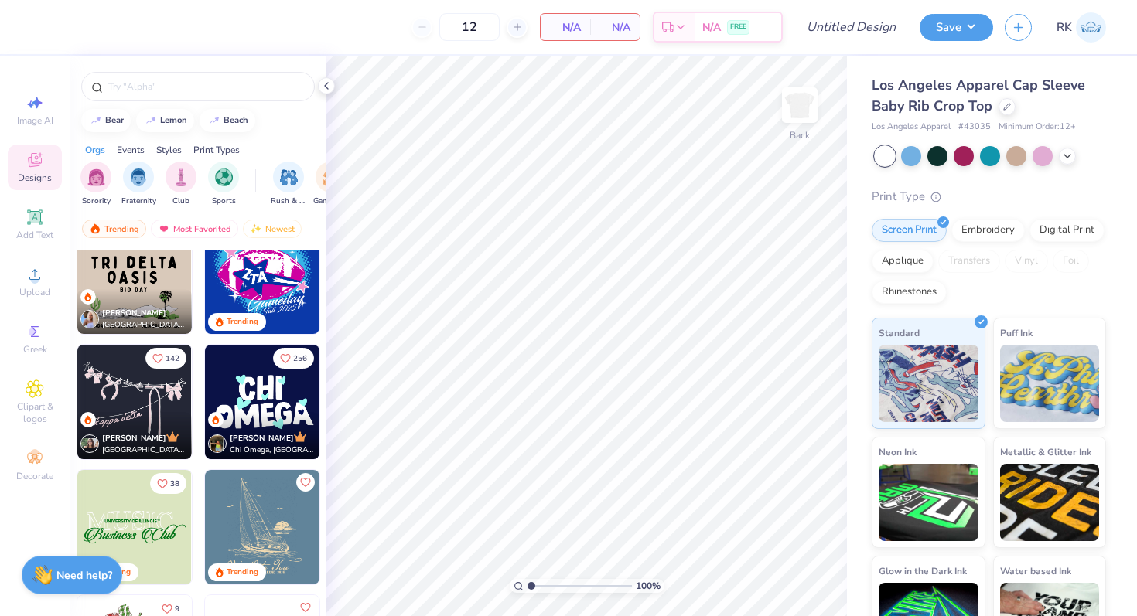
click at [249, 403] on img at bounding box center [262, 402] width 114 height 114
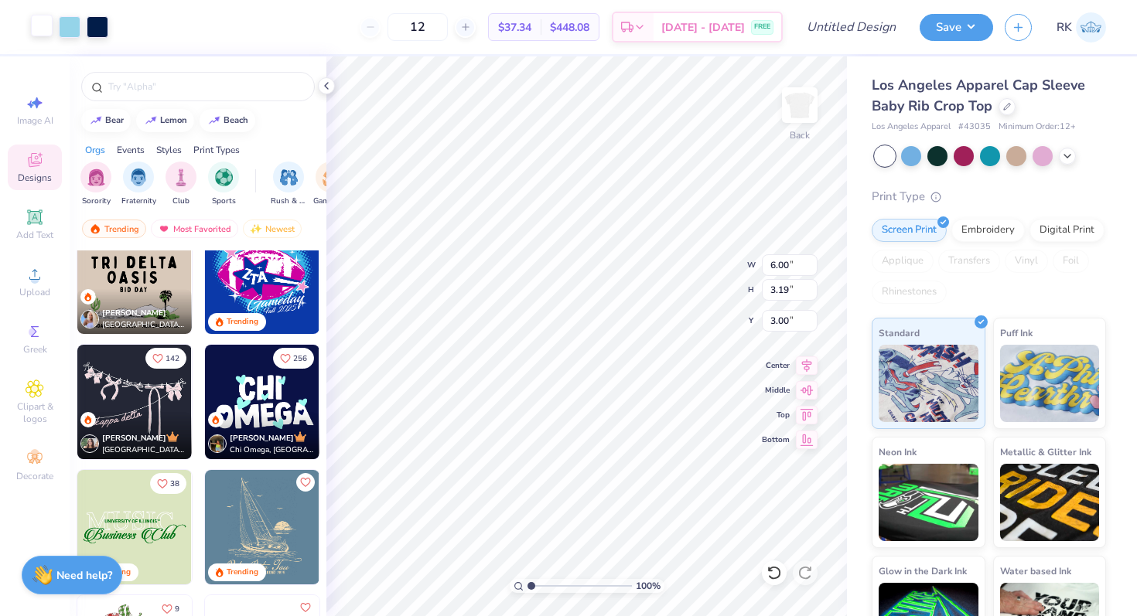
click at [39, 24] on div at bounding box center [42, 26] width 22 height 22
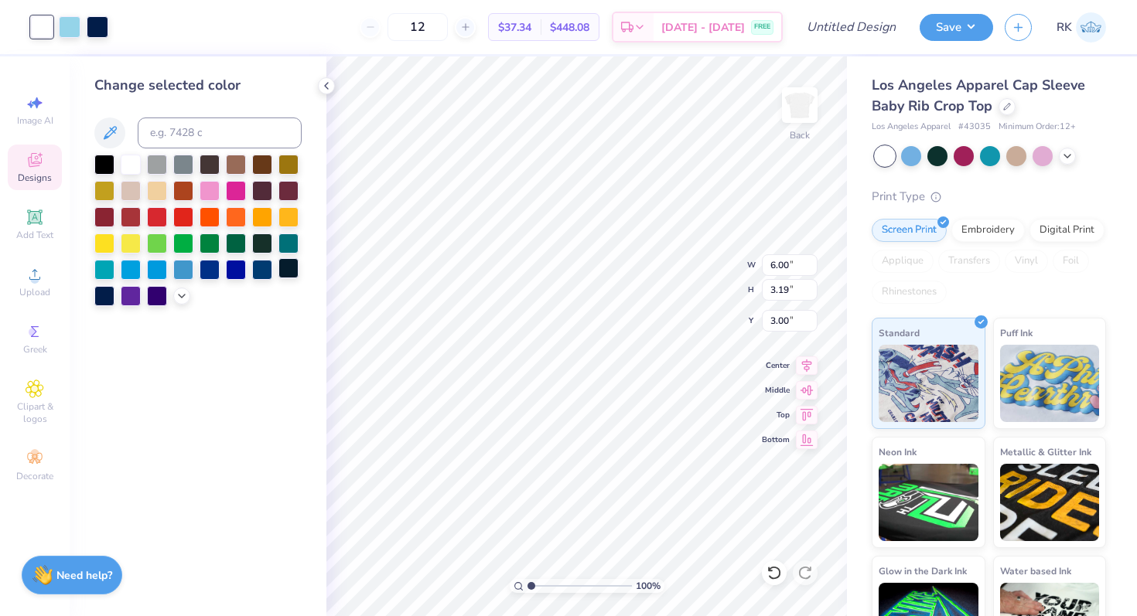
click at [283, 271] on div at bounding box center [288, 268] width 20 height 20
click at [102, 32] on div at bounding box center [98, 26] width 22 height 22
click at [129, 166] on div at bounding box center [131, 163] width 20 height 20
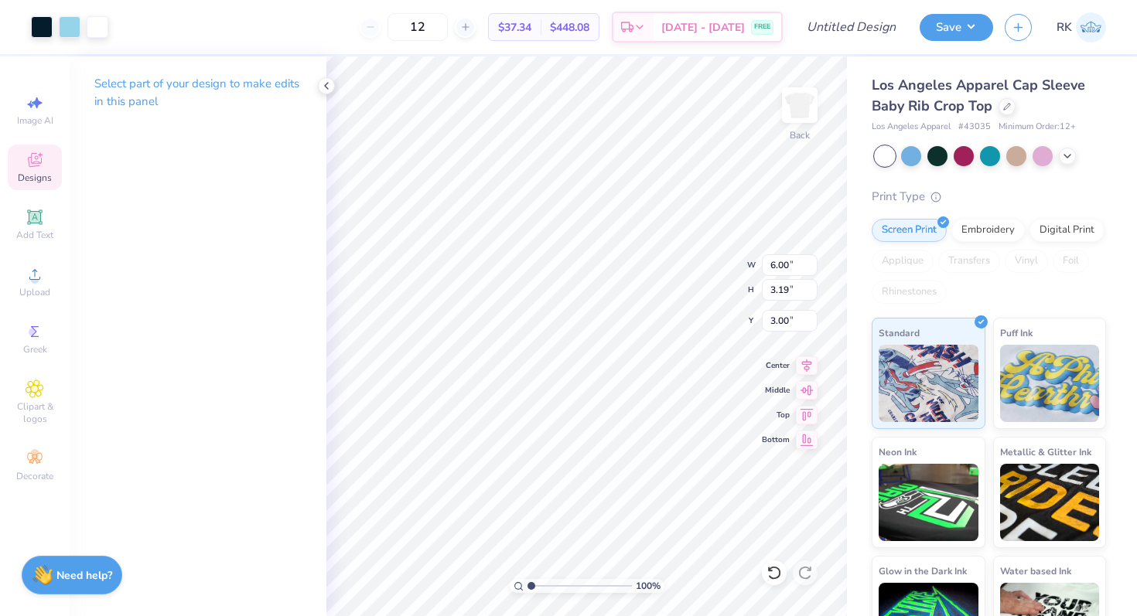
type input "0.86"
type input "6.35"
type input "3.37"
type input "0.68"
type input "6.72"
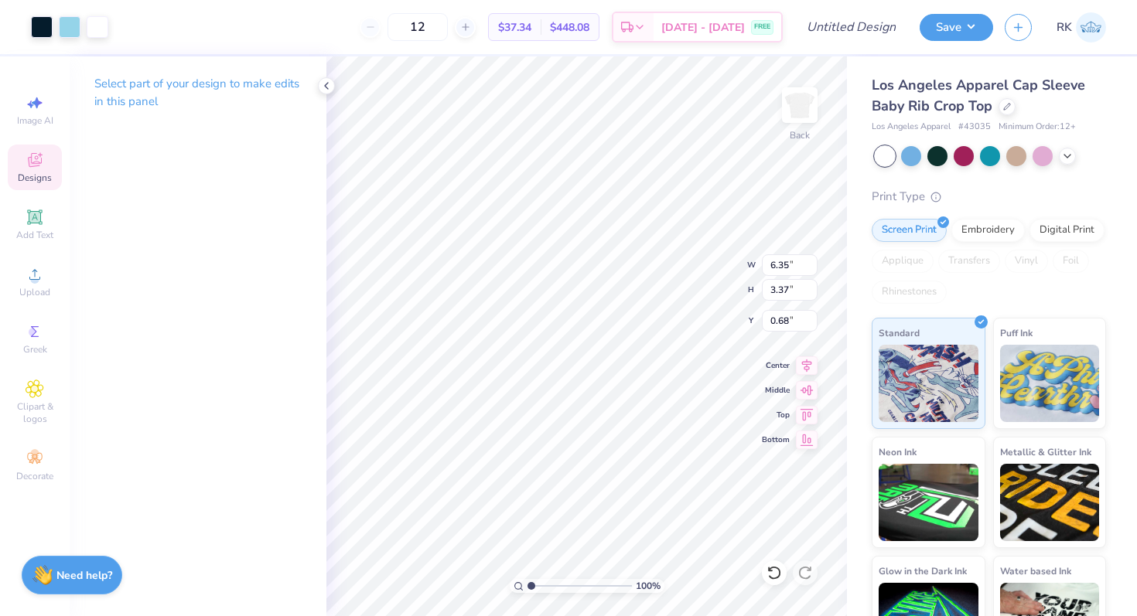
type input "3.57"
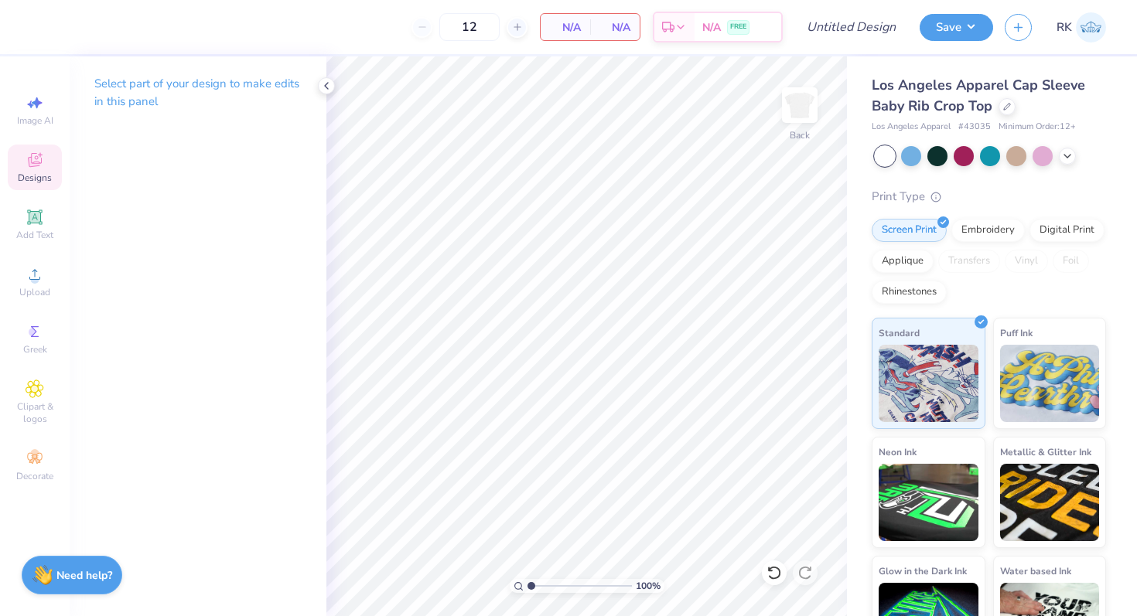
click at [33, 172] on span "Designs" at bounding box center [35, 178] width 34 height 12
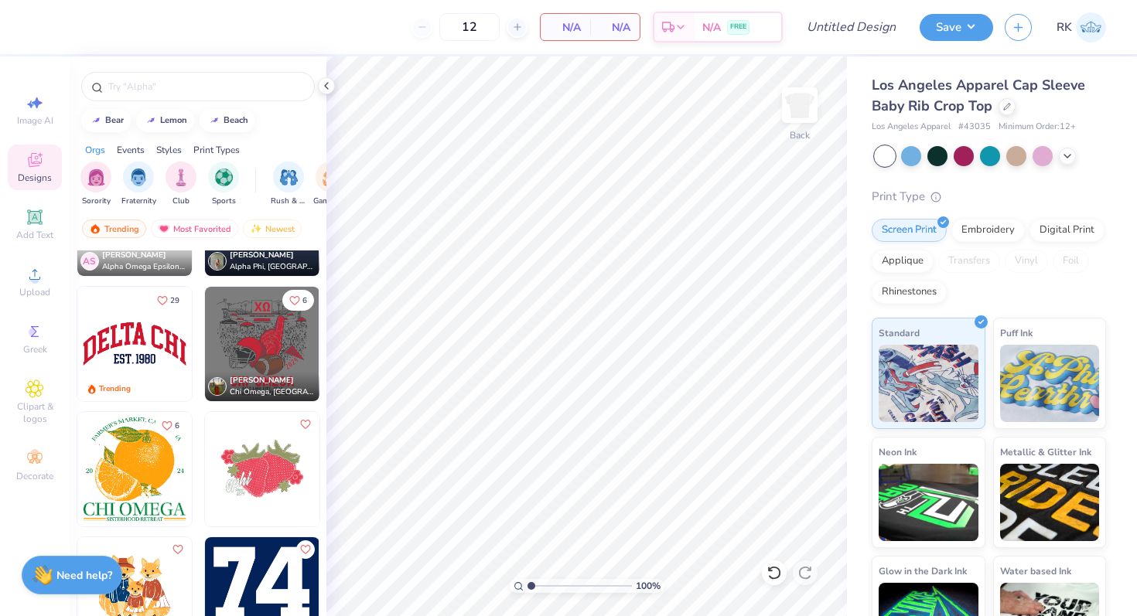
scroll to position [4976, 0]
click at [234, 341] on img at bounding box center [262, 345] width 114 height 114
